Goal: Information Seeking & Learning: Learn about a topic

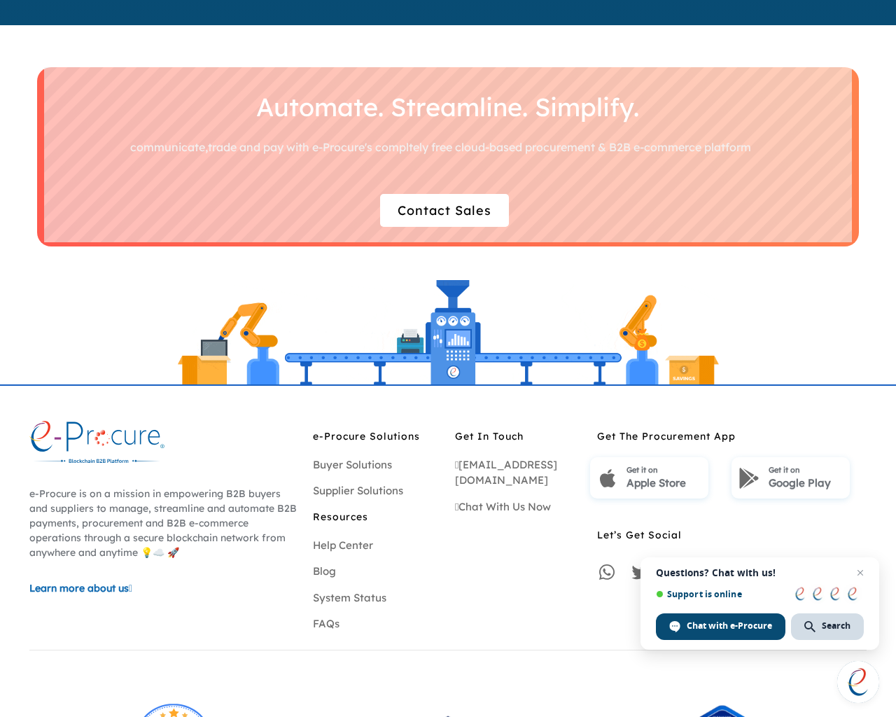
scroll to position [4004, 0]
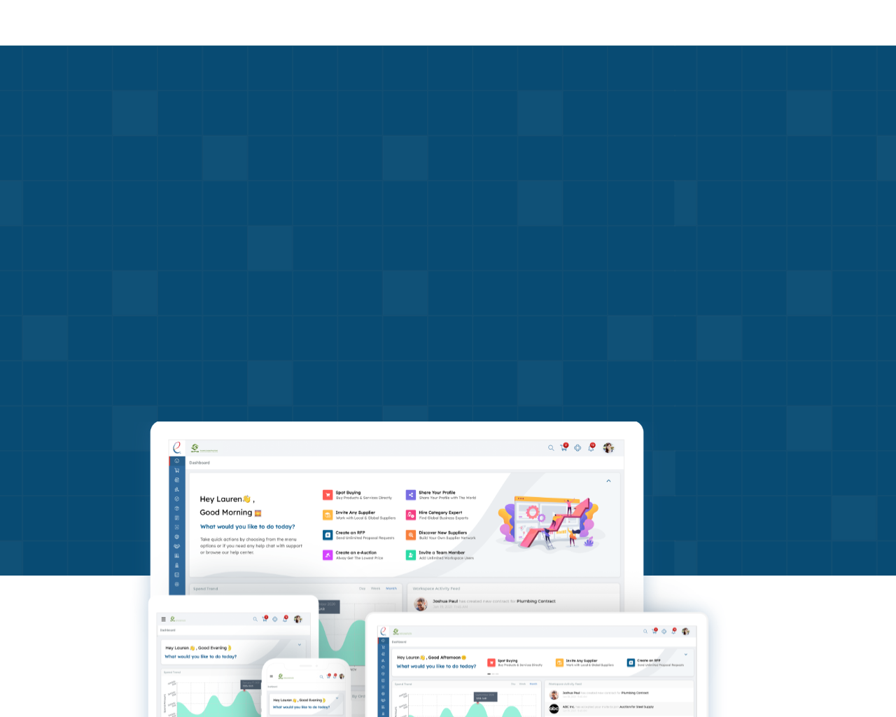
scroll to position [4050, 0]
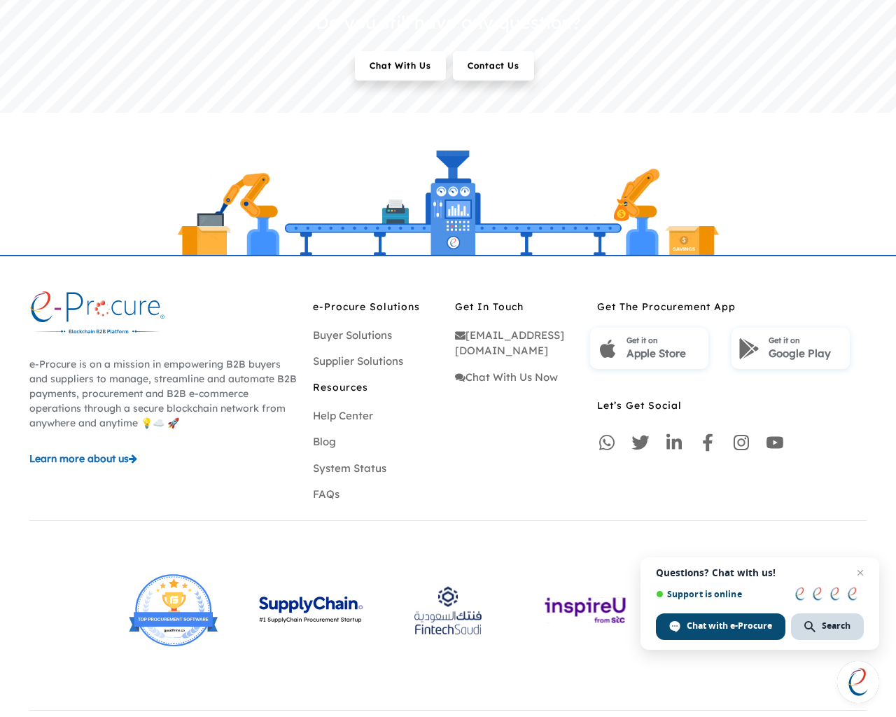
scroll to position [2842, 0]
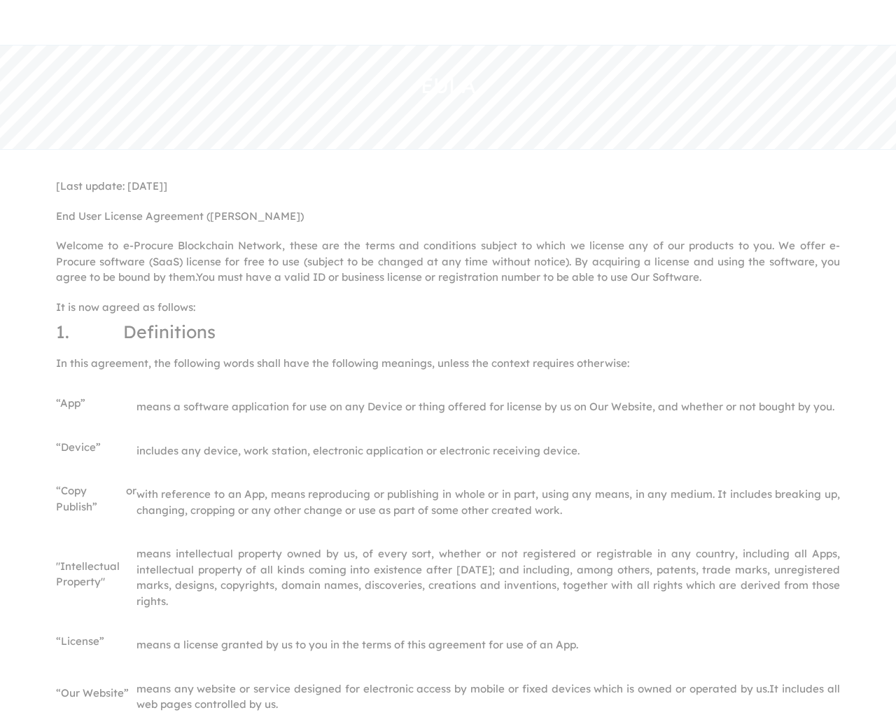
scroll to position [2888, 0]
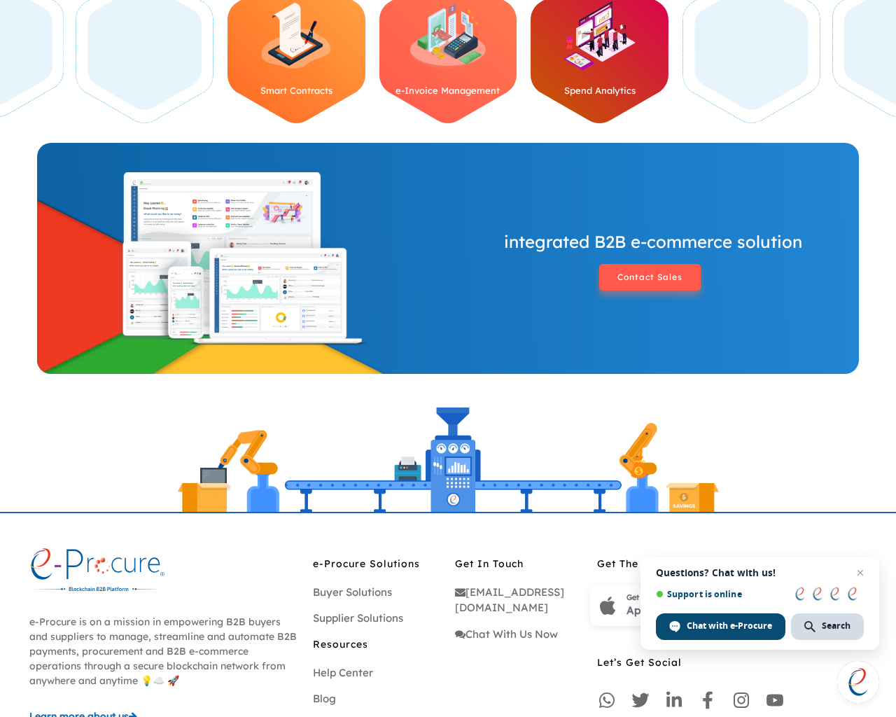
scroll to position [1349, 0]
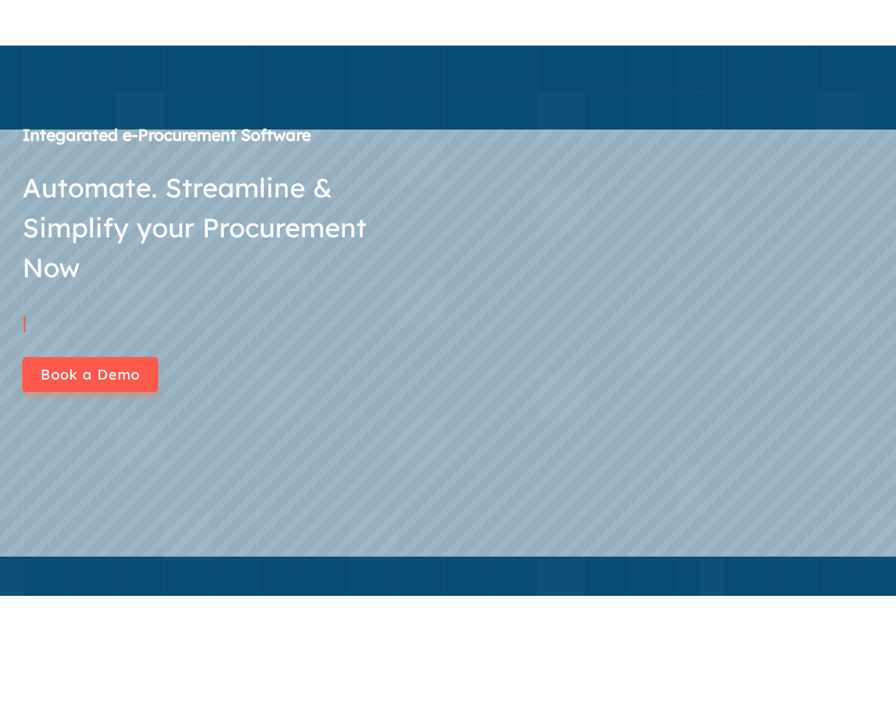
scroll to position [1394, 0]
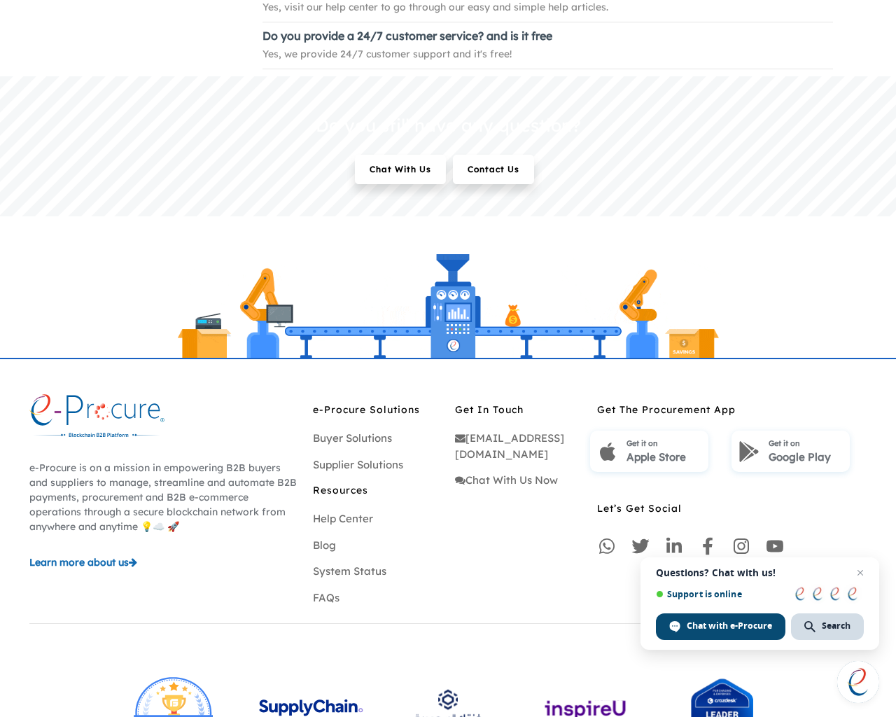
scroll to position [494, 0]
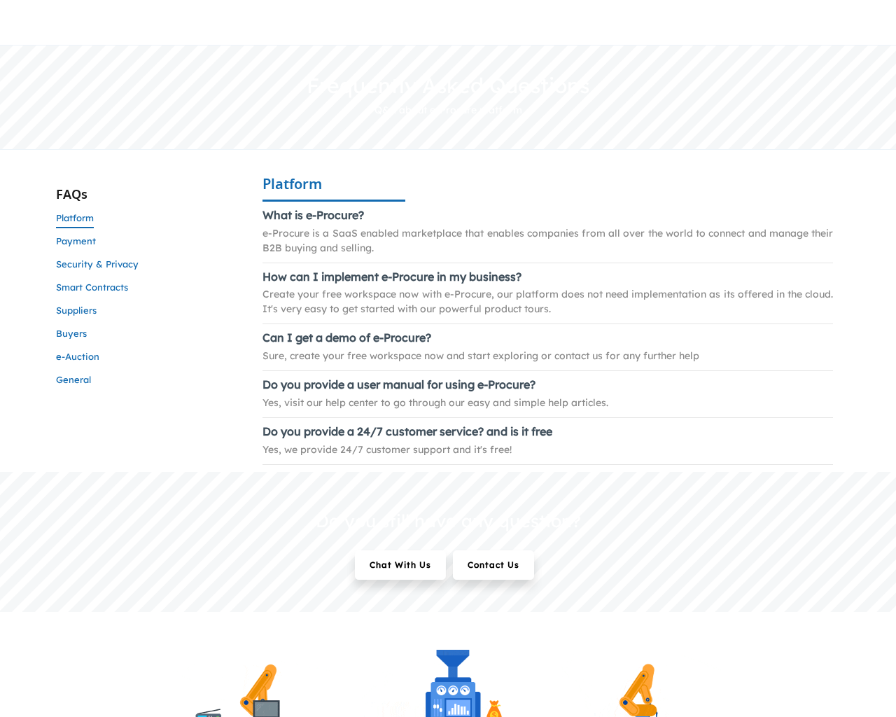
scroll to position [540, 0]
